Goal: Check status: Check status

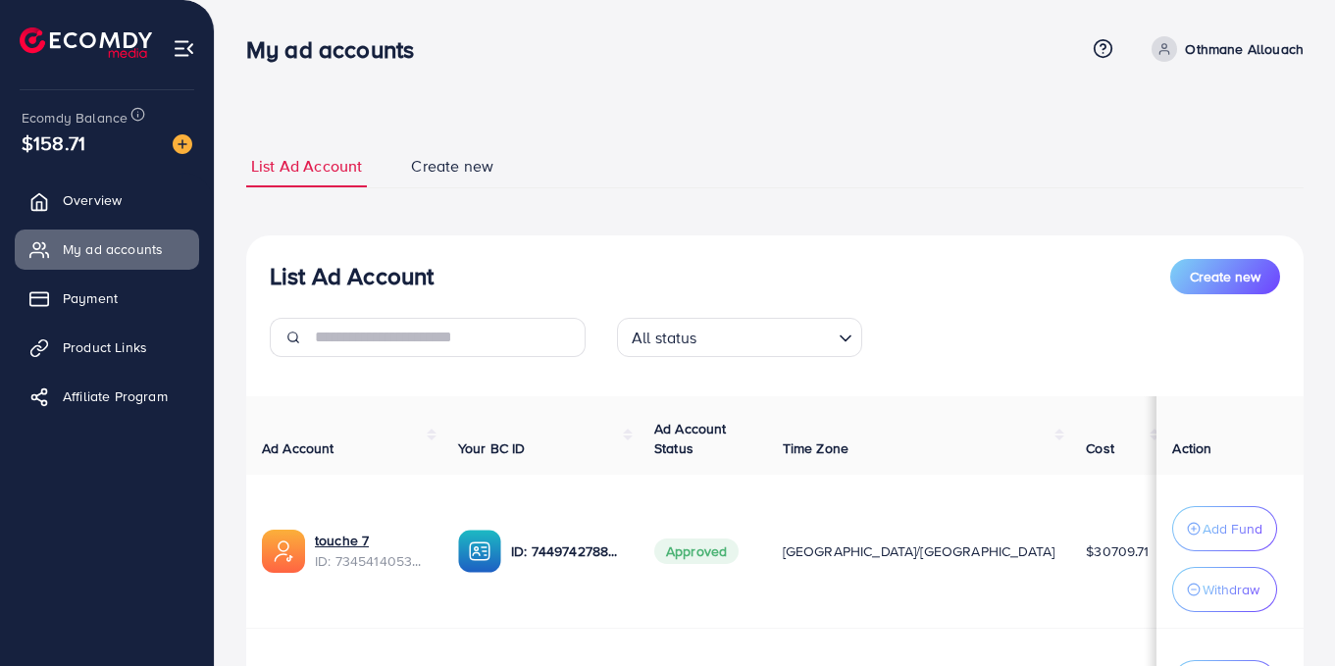
scroll to position [179, 0]
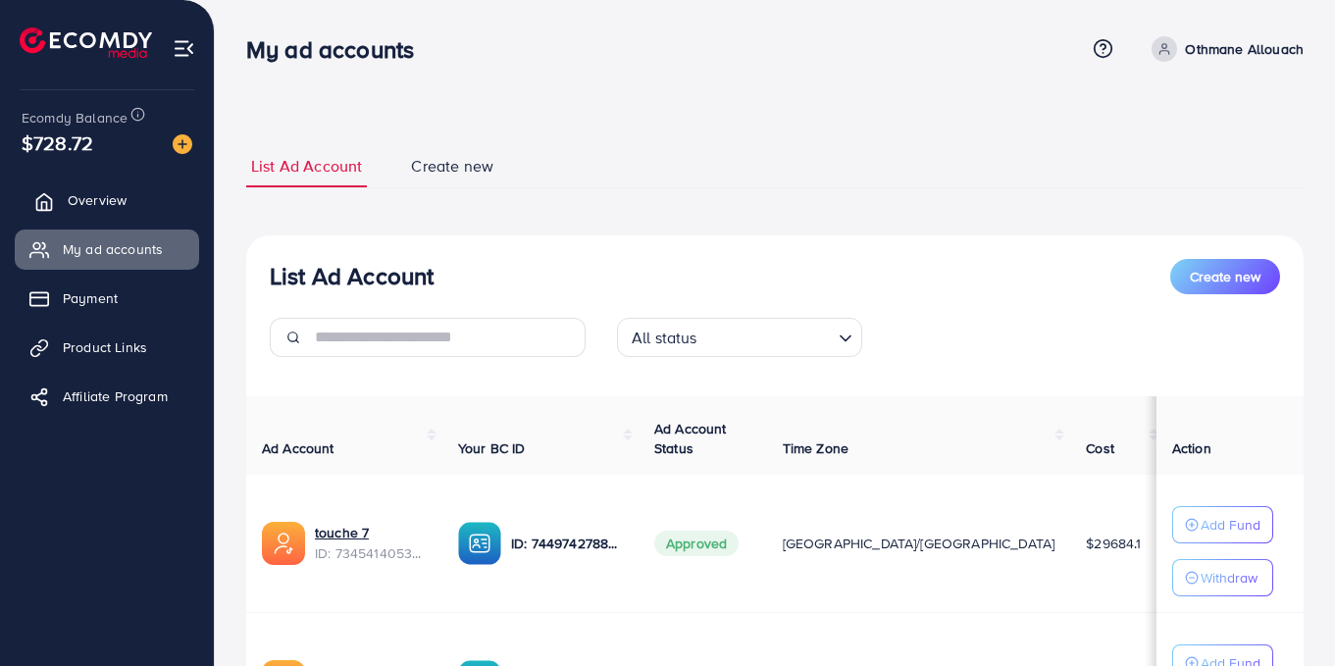
click at [65, 208] on link "Overview" at bounding box center [107, 200] width 184 height 39
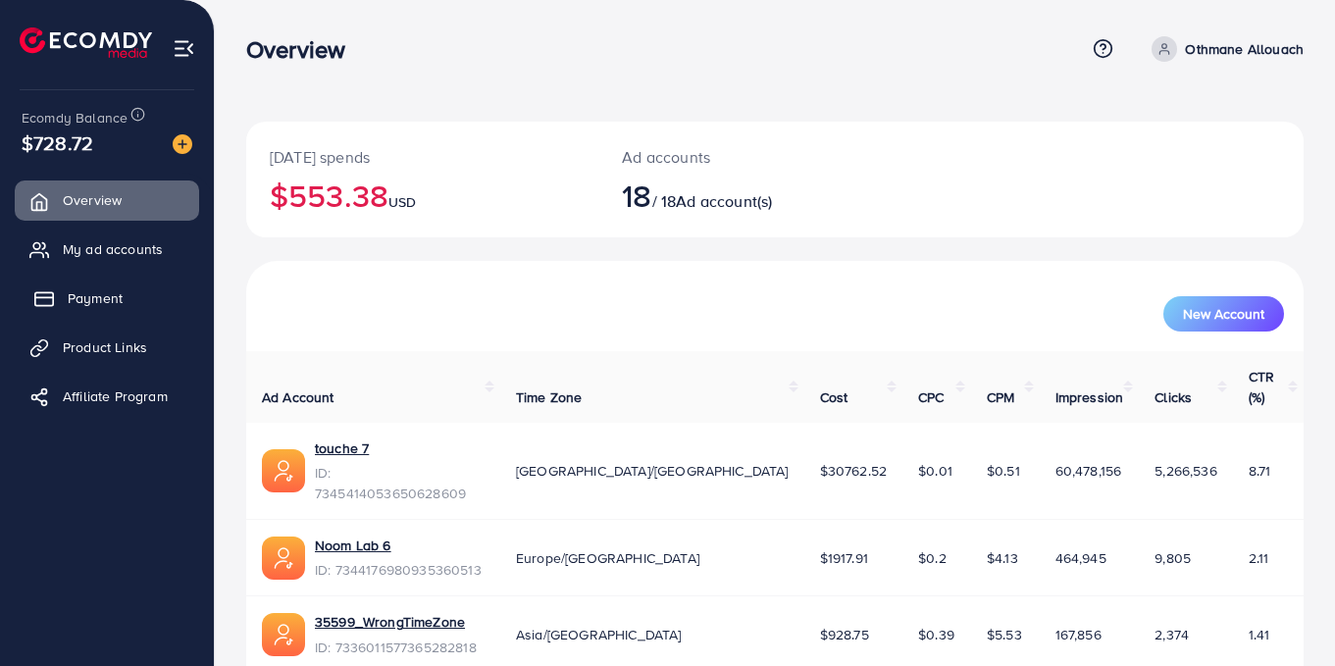
click at [86, 308] on span "Payment" at bounding box center [95, 298] width 55 height 20
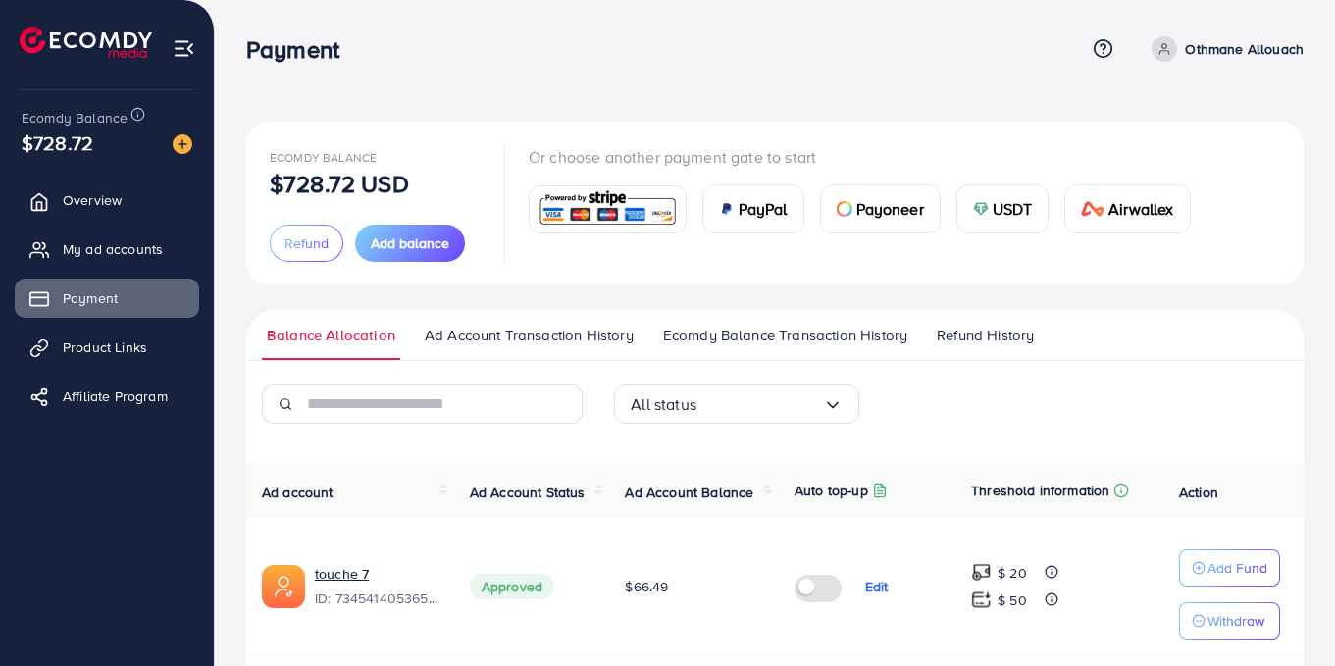
click at [752, 341] on span "Ecomdy Balance Transaction History" at bounding box center [785, 336] width 244 height 22
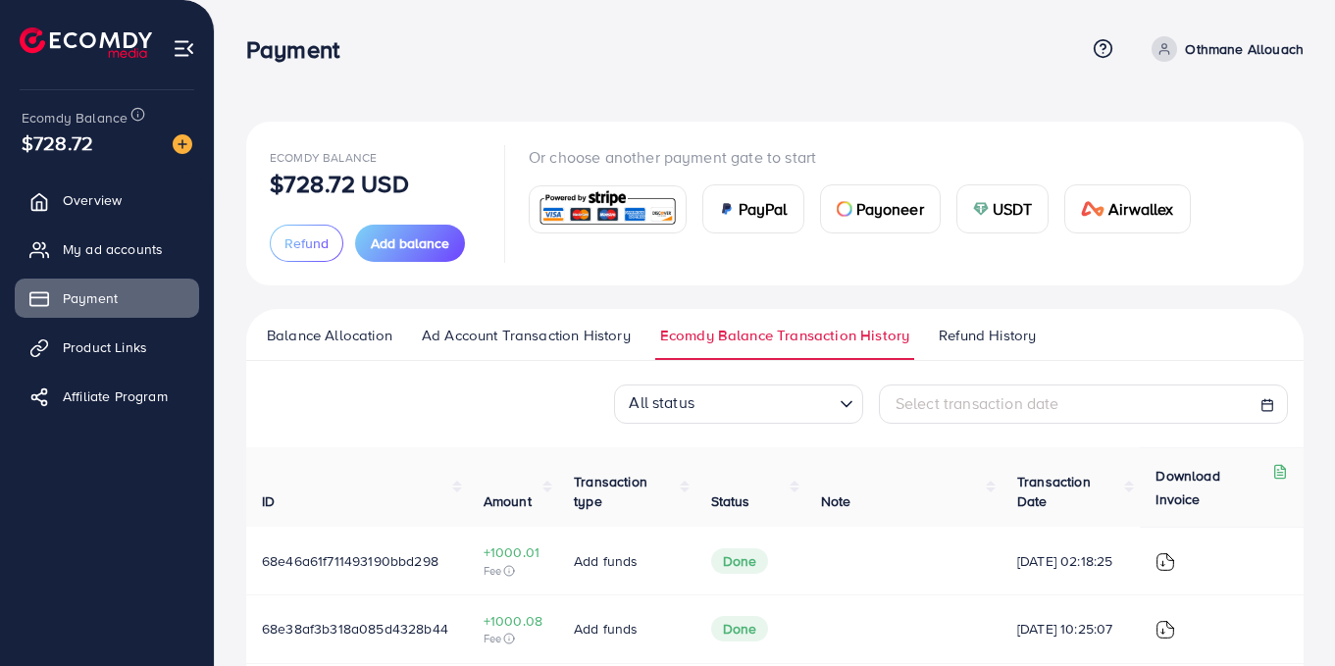
click at [1274, 412] on icon at bounding box center [1268, 405] width 14 height 14
click at [1268, 405] on icon at bounding box center [1268, 405] width 14 height 14
click at [1260, 404] on div "Select transaction date" at bounding box center [1084, 403] width 376 height 23
select select "*"
select select "**"
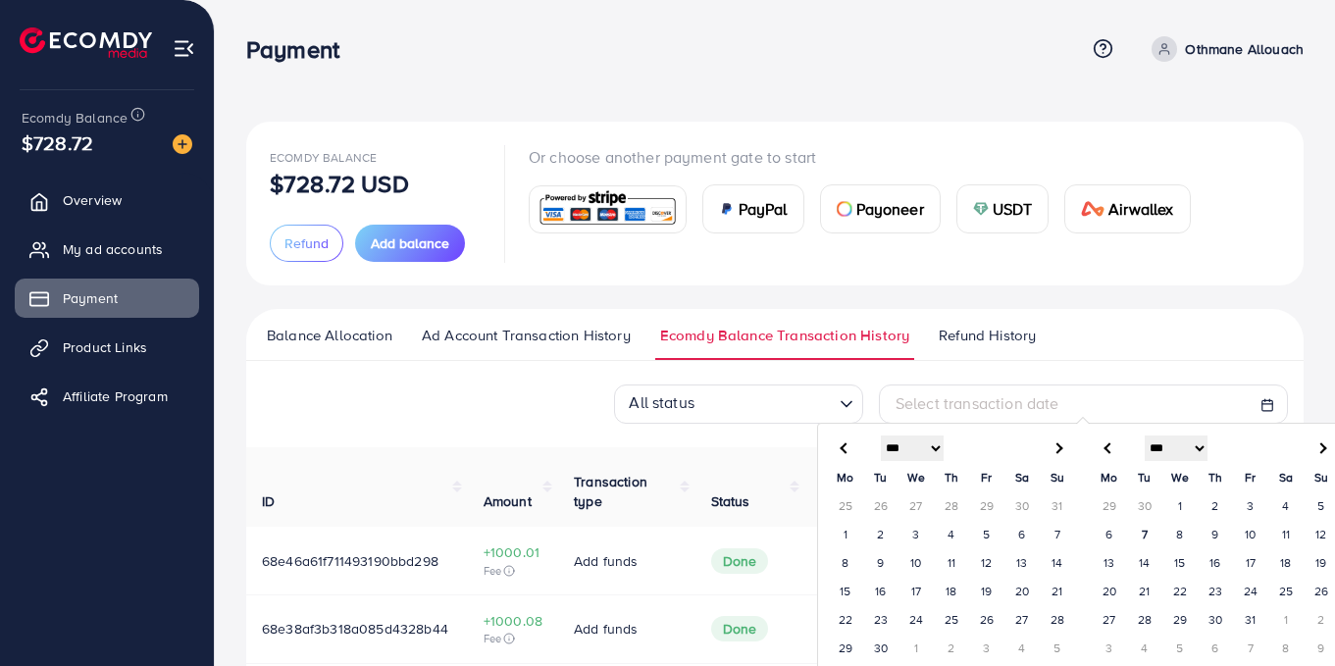
click at [1179, 508] on td "1" at bounding box center [1180, 506] width 35 height 28
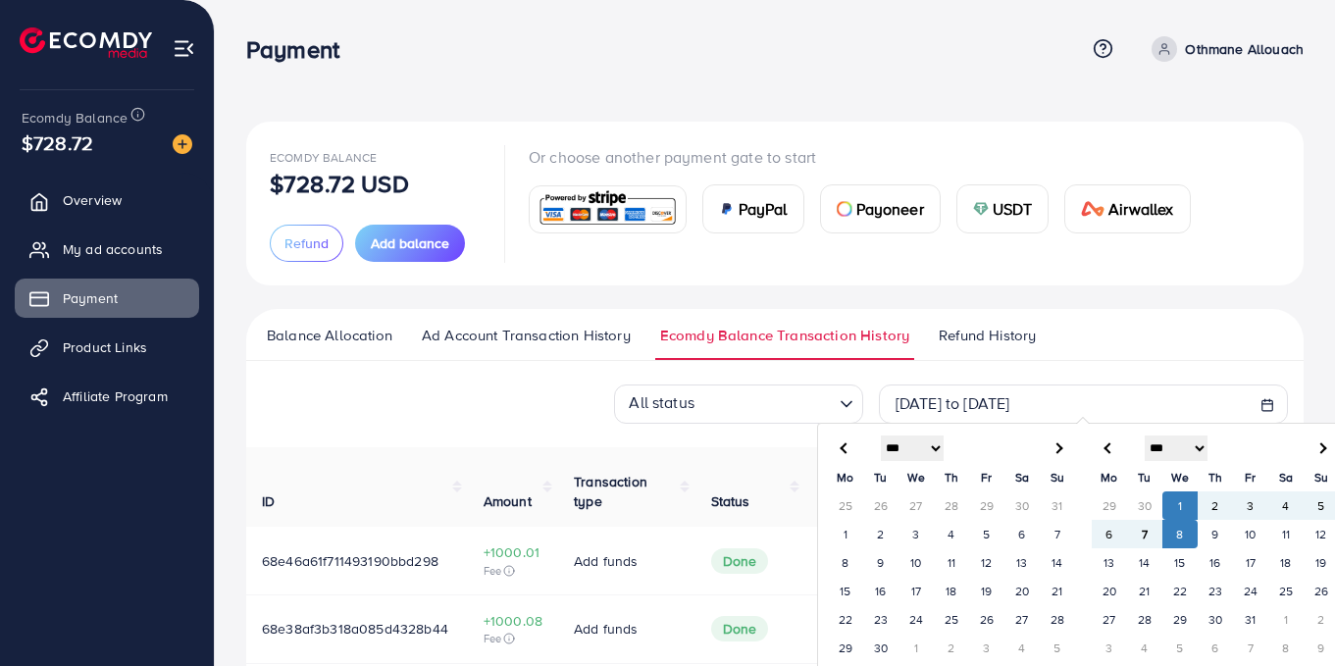
click at [1139, 534] on td "7" at bounding box center [1144, 534] width 35 height 28
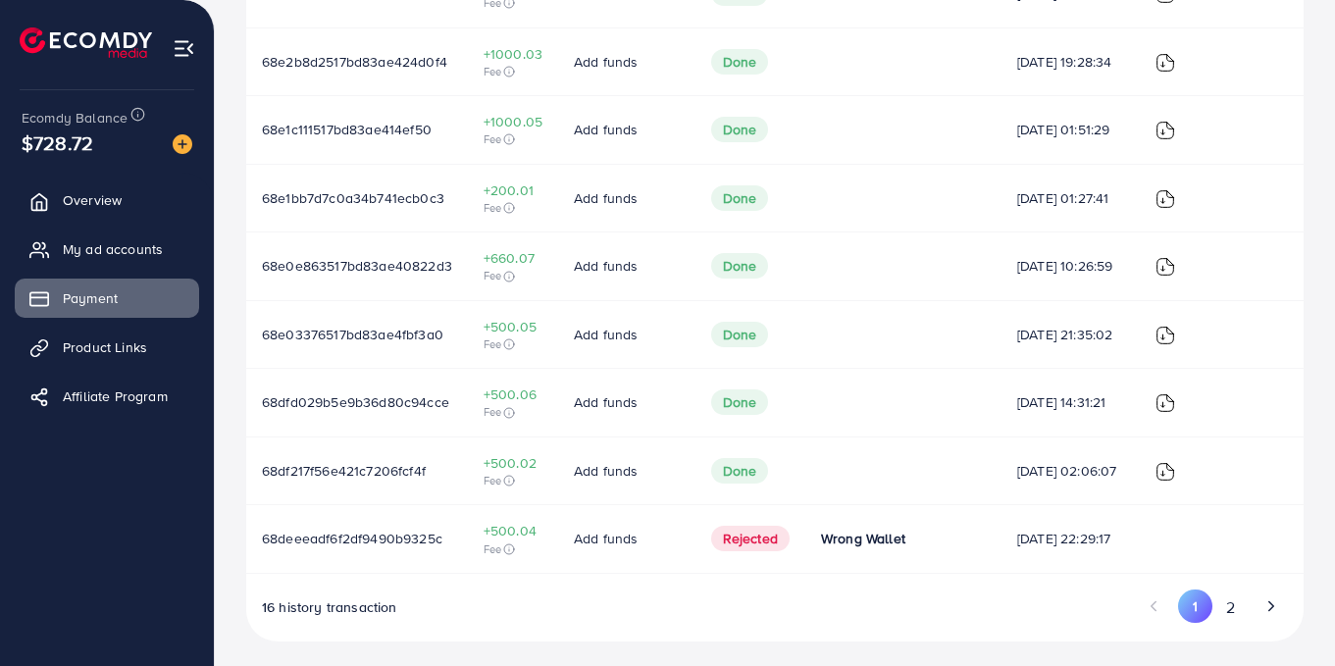
scroll to position [678, 0]
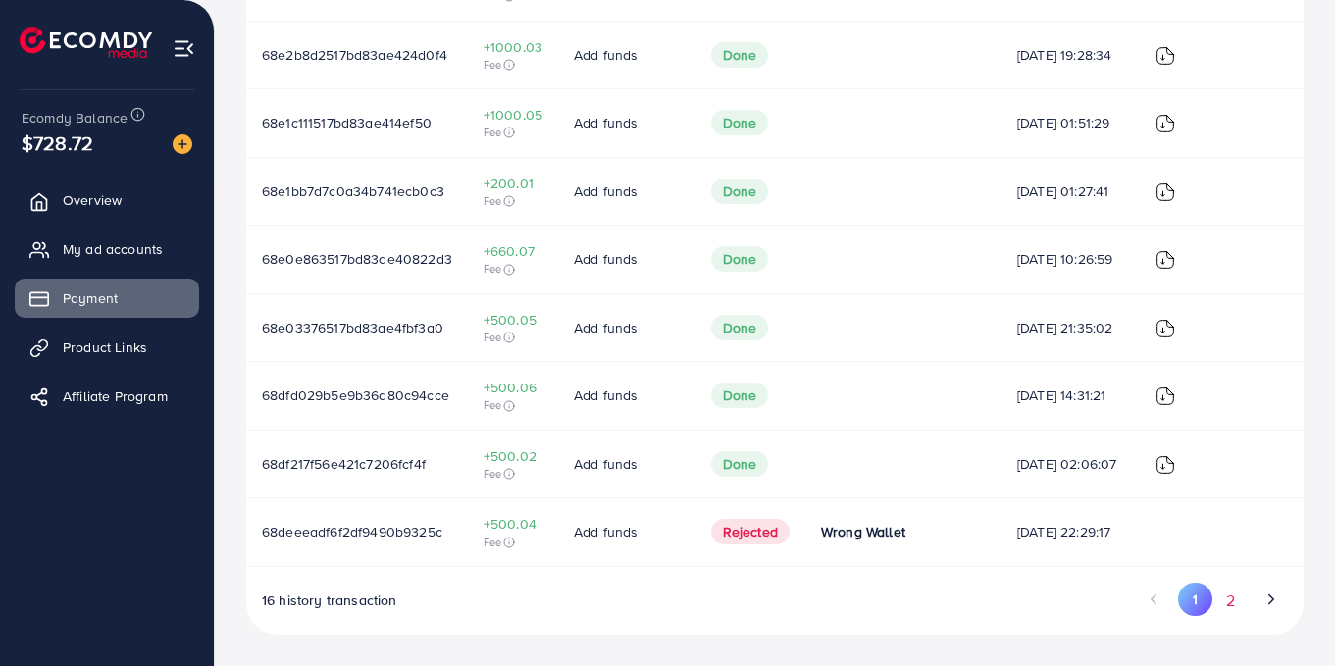
click at [1224, 601] on button "2" at bounding box center [1230, 601] width 35 height 36
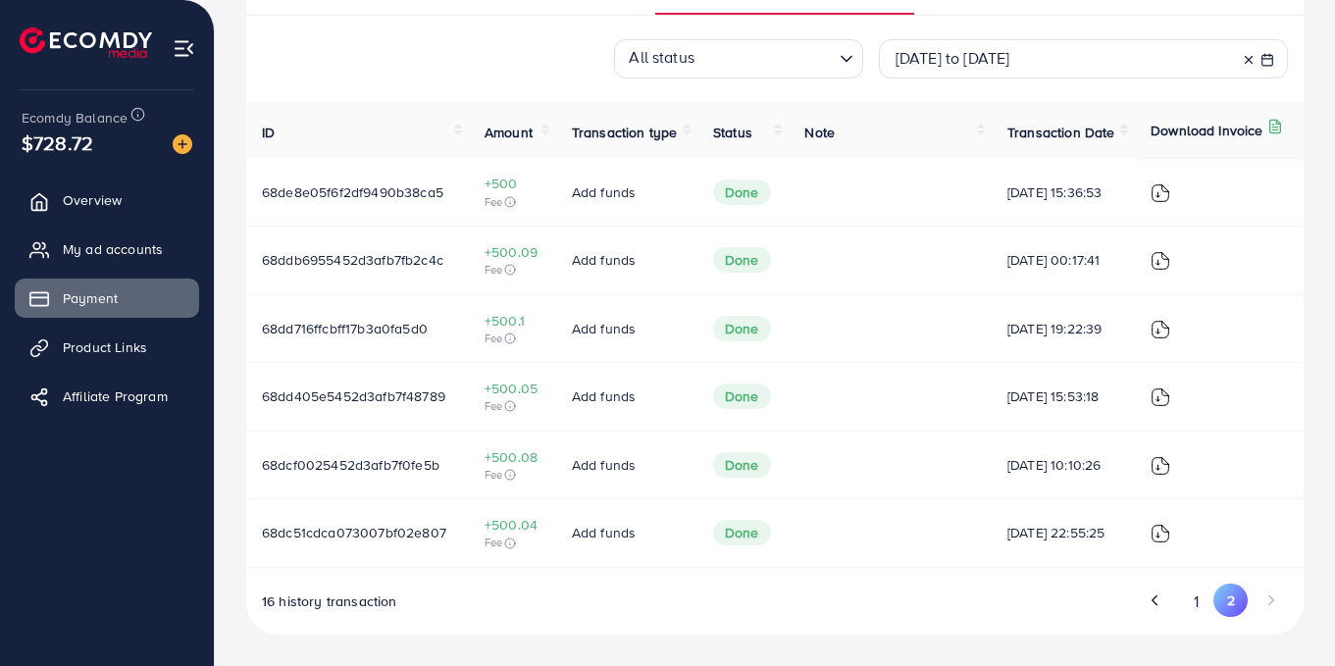
scroll to position [345, 0]
click at [1198, 597] on button "1" at bounding box center [1196, 602] width 34 height 36
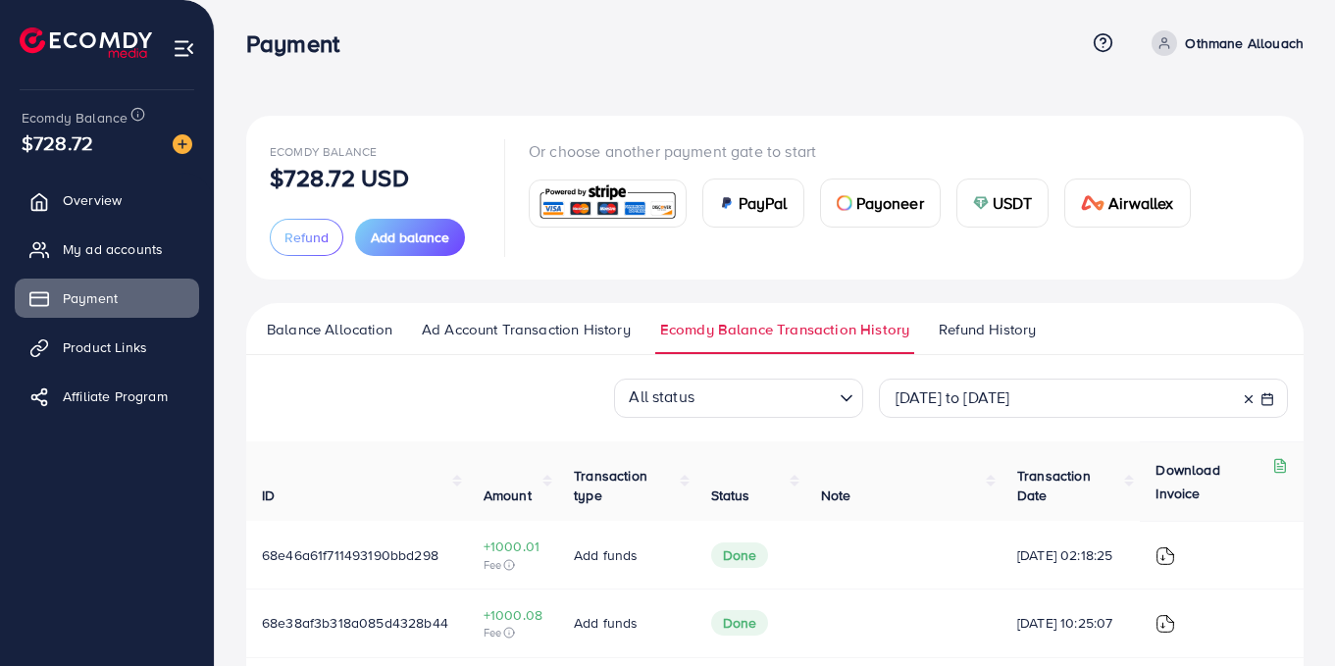
scroll to position [0, 0]
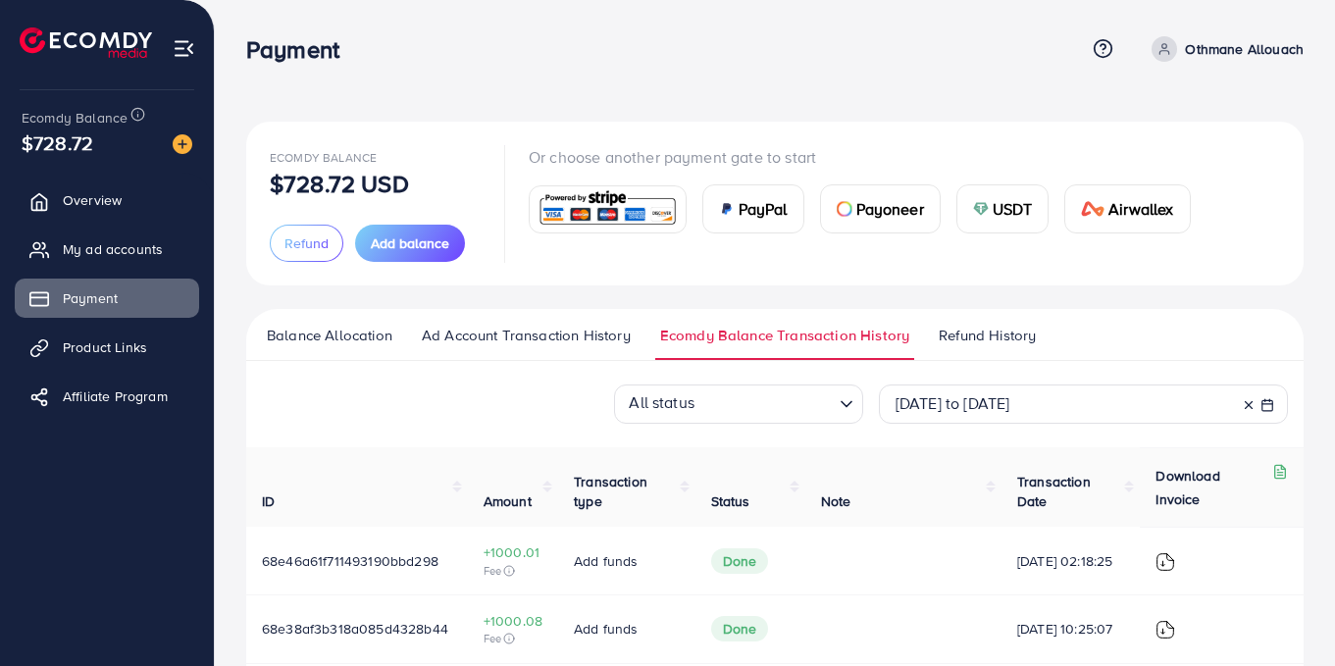
click at [351, 345] on span "Balance Allocation" at bounding box center [330, 336] width 126 height 22
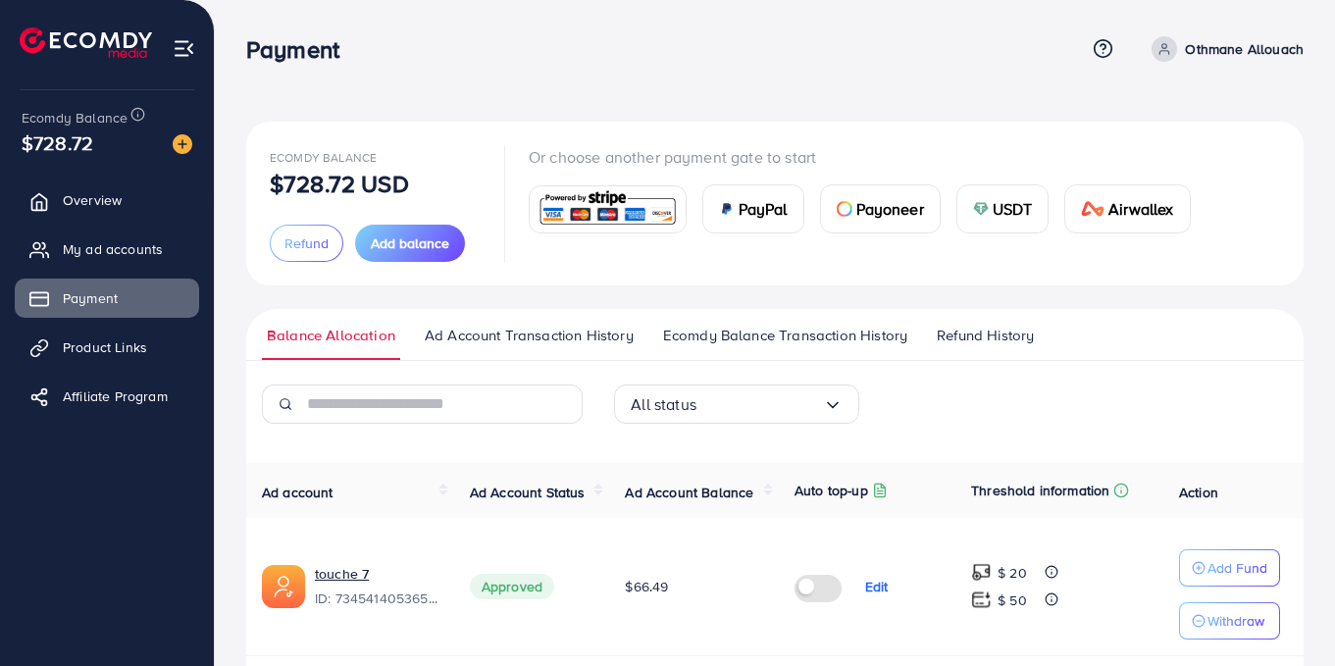
click at [475, 334] on span "Ad Account Transaction History" at bounding box center [529, 336] width 209 height 22
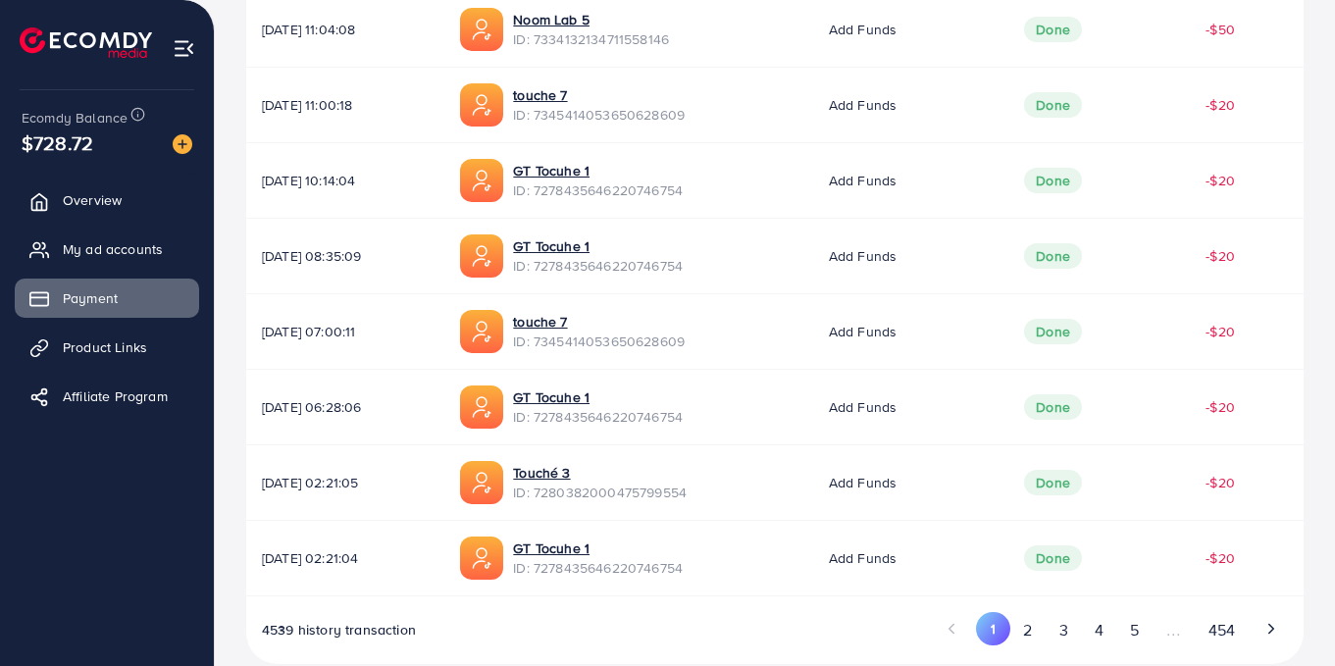
scroll to position [687, 0]
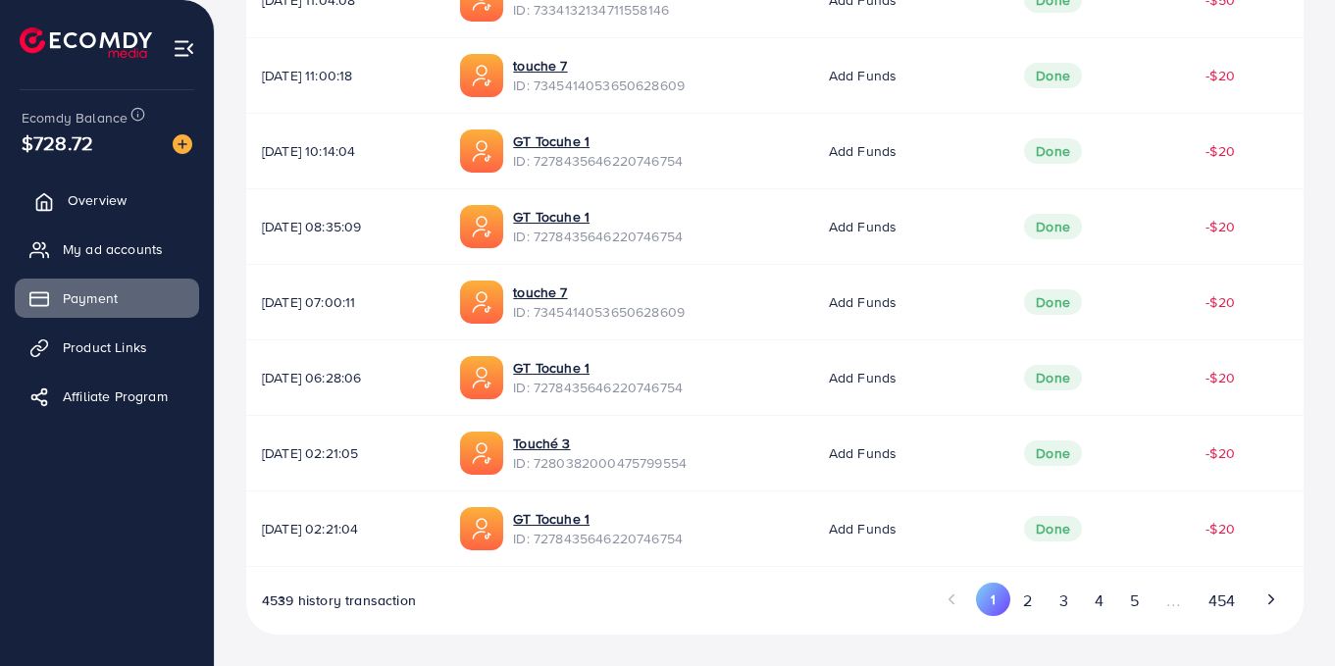
click at [75, 204] on span "Overview" at bounding box center [97, 200] width 59 height 20
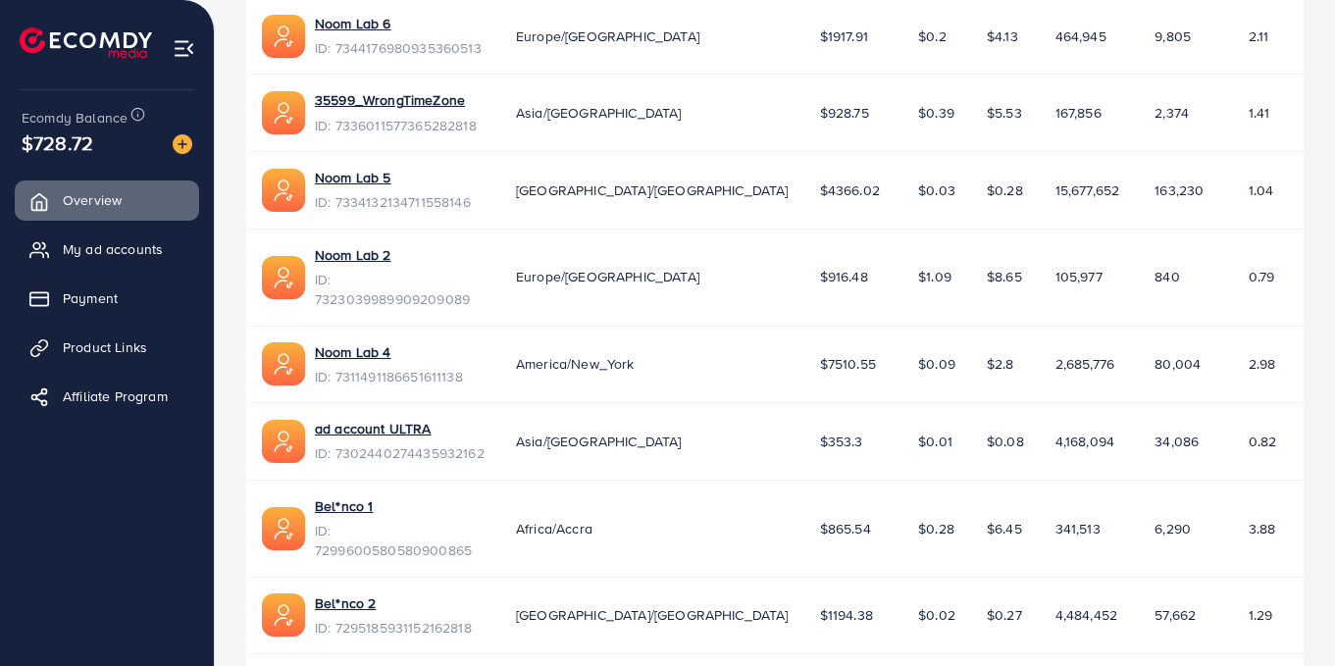
scroll to position [523, 0]
